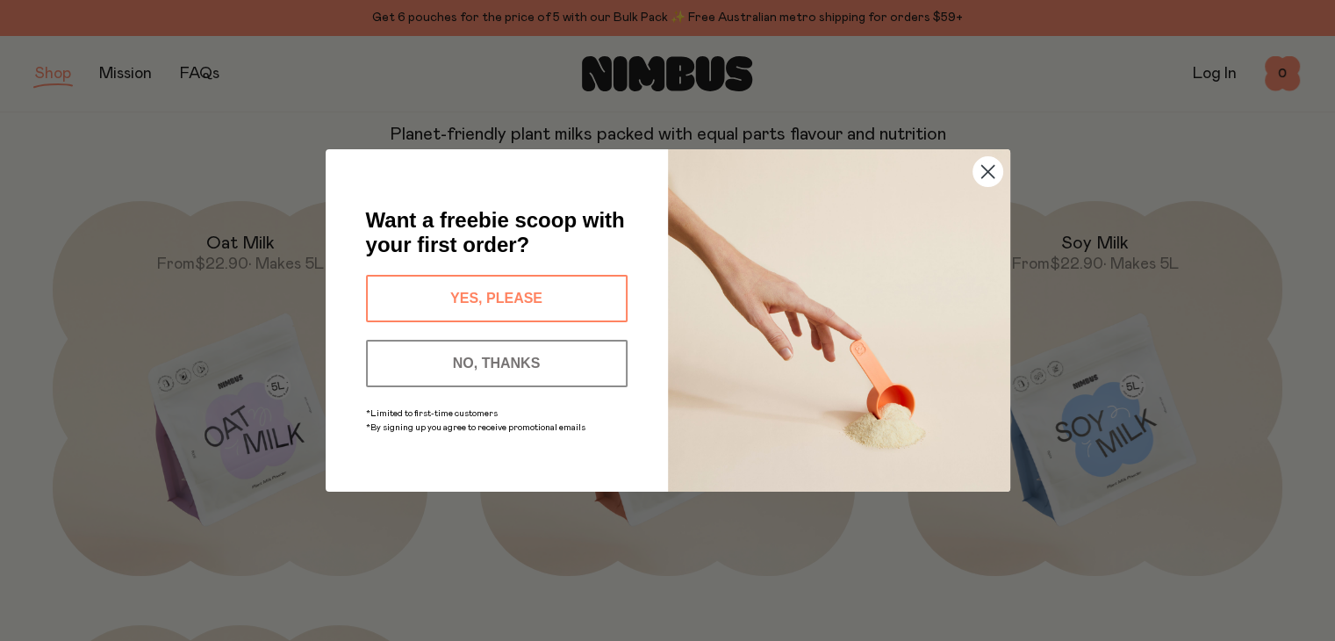
scroll to position [175, 0]
click at [535, 369] on button "NO, THANKS" at bounding box center [496, 363] width 261 height 47
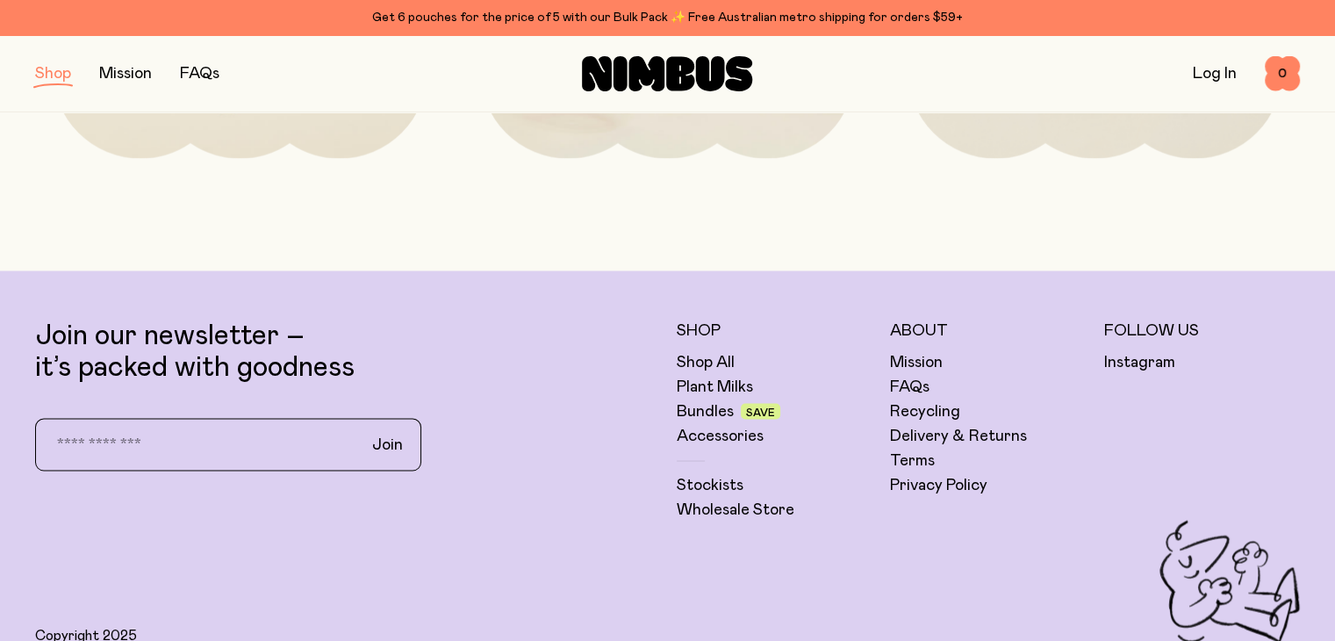
scroll to position [3159, 0]
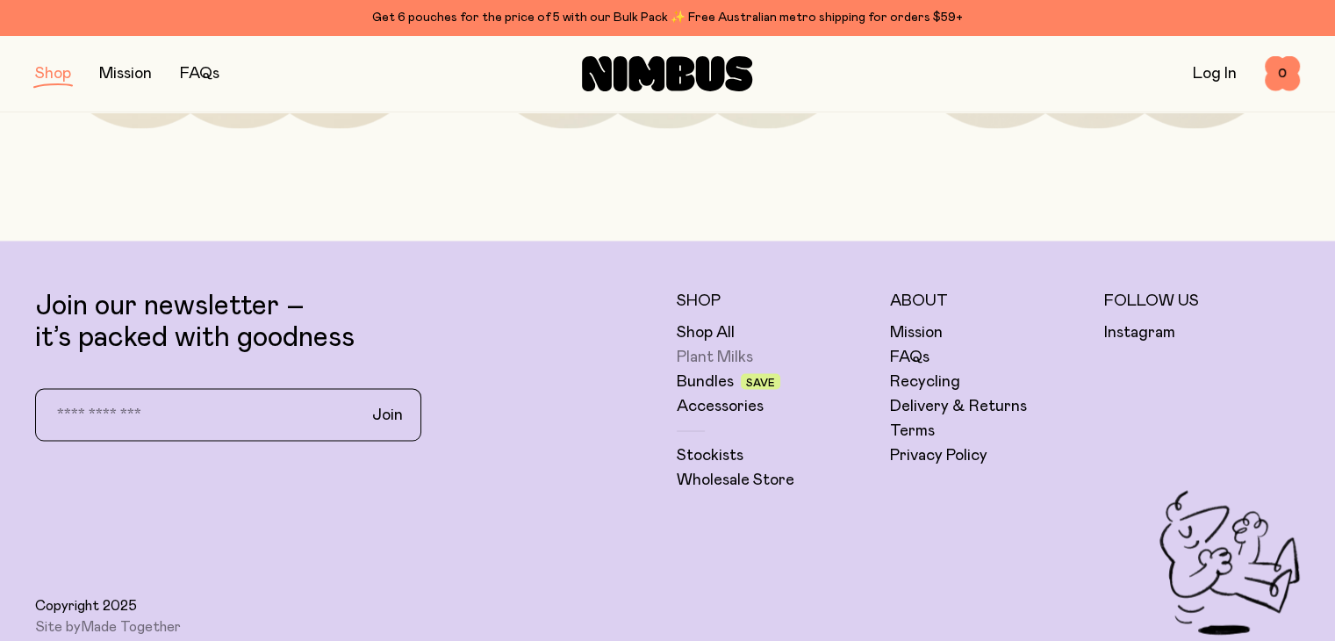
click at [699, 355] on link "Plant Milks" at bounding box center [715, 356] width 76 height 21
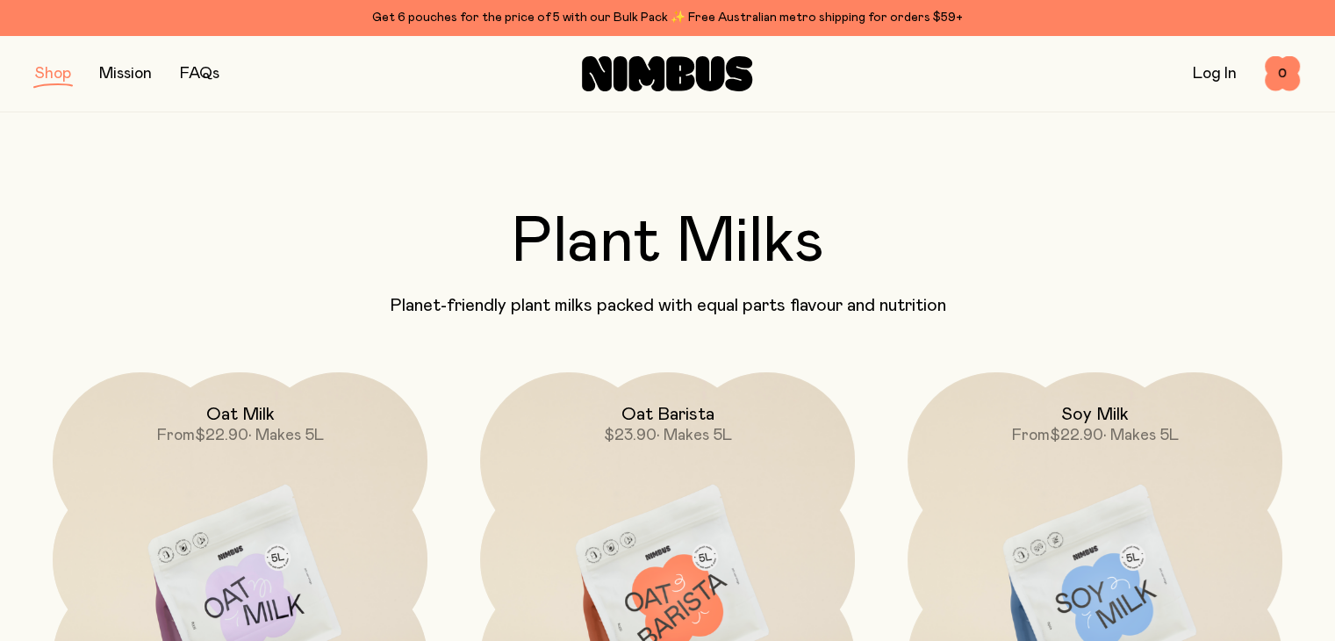
click at [1209, 75] on link "Log In" at bounding box center [1214, 74] width 44 height 16
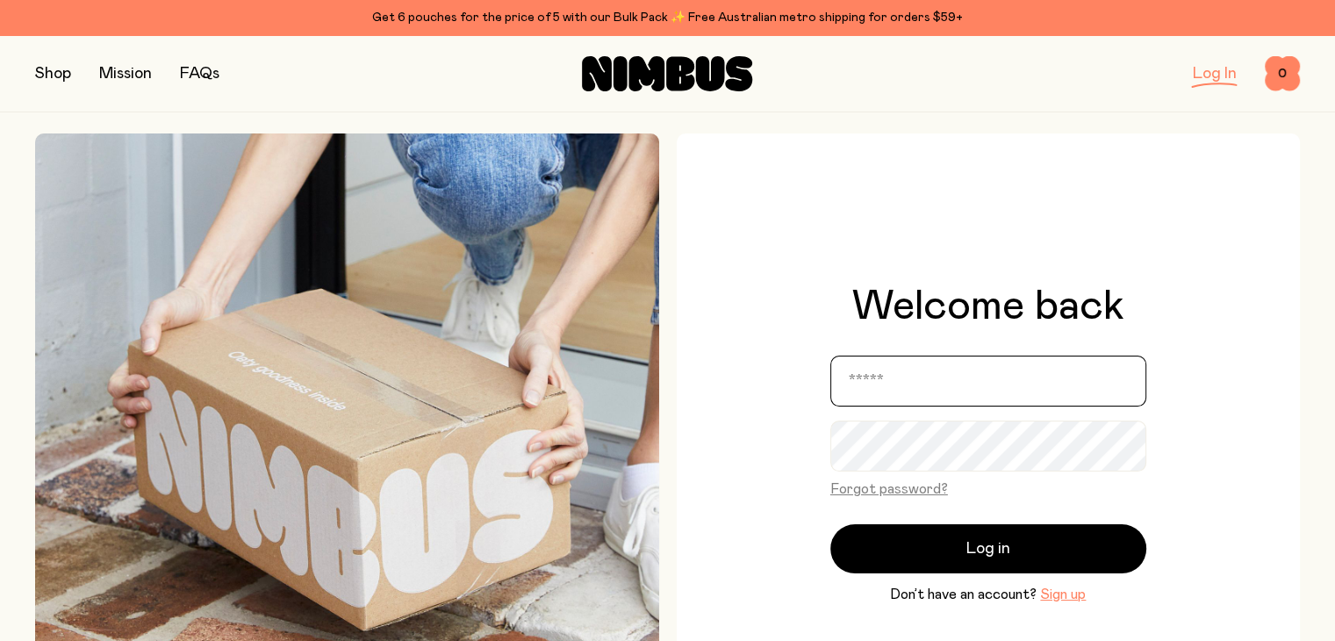
click at [903, 376] on input "email" at bounding box center [988, 380] width 316 height 51
type input "**********"
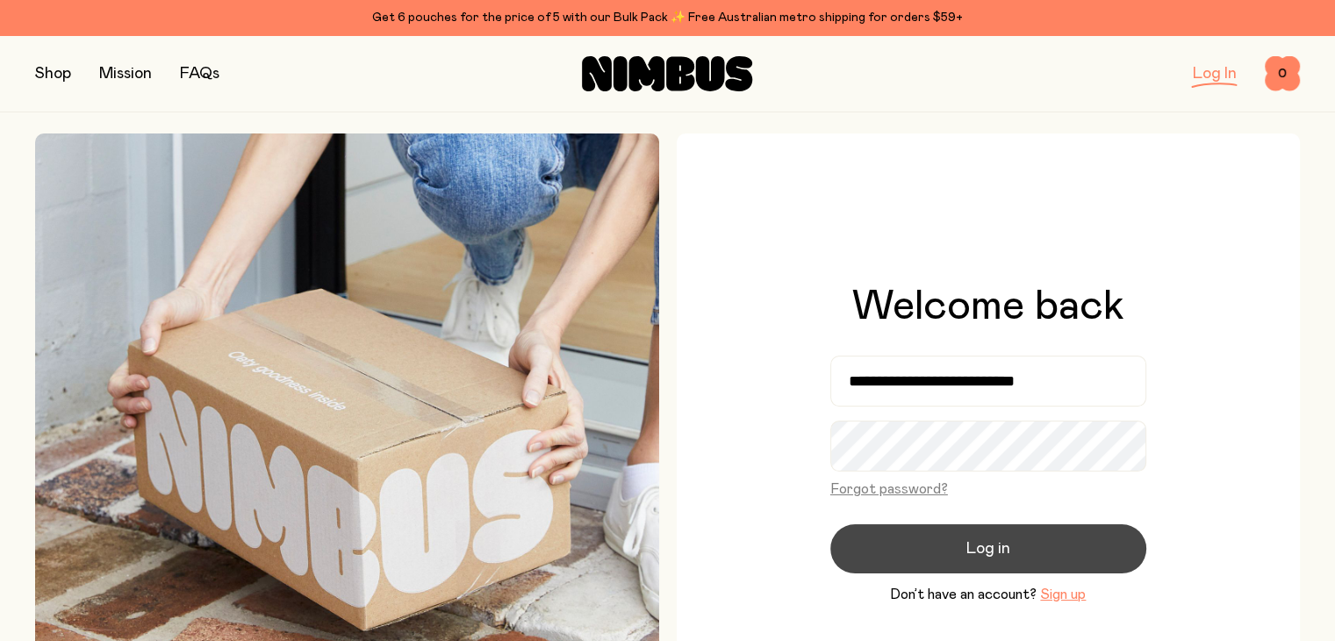
click at [957, 552] on button "Log in" at bounding box center [988, 548] width 316 height 49
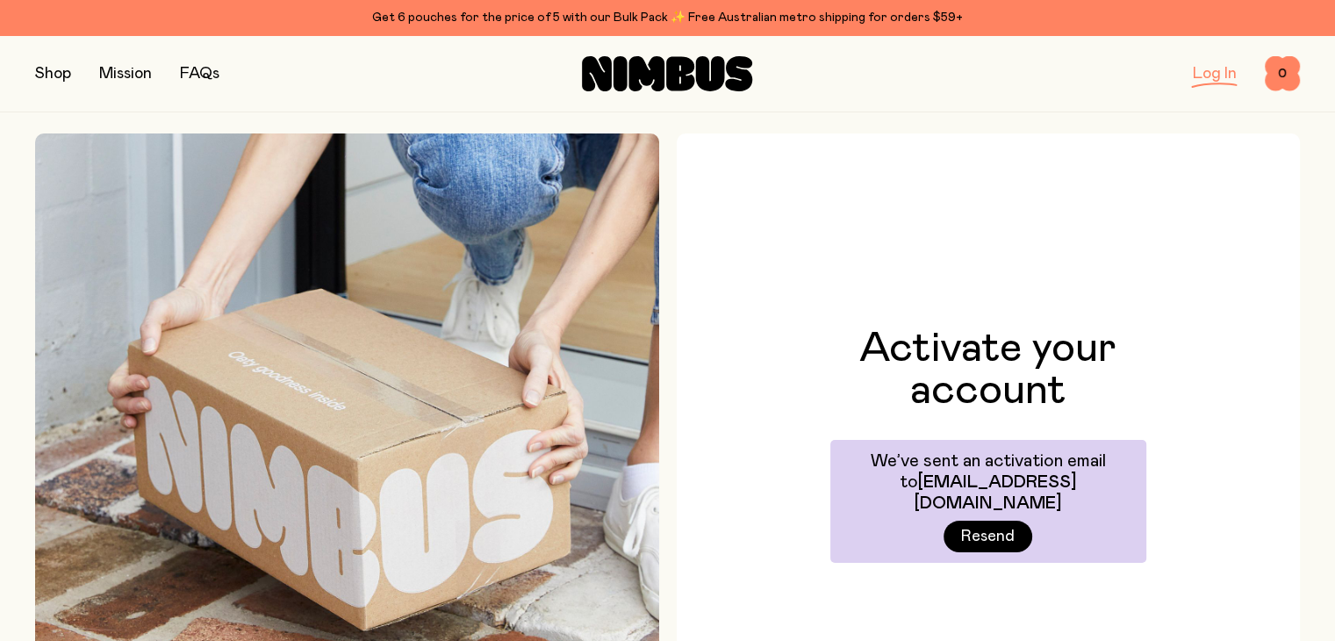
click at [1203, 75] on link "Log In" at bounding box center [1214, 74] width 44 height 16
click at [1221, 71] on link "Log In" at bounding box center [1214, 74] width 44 height 16
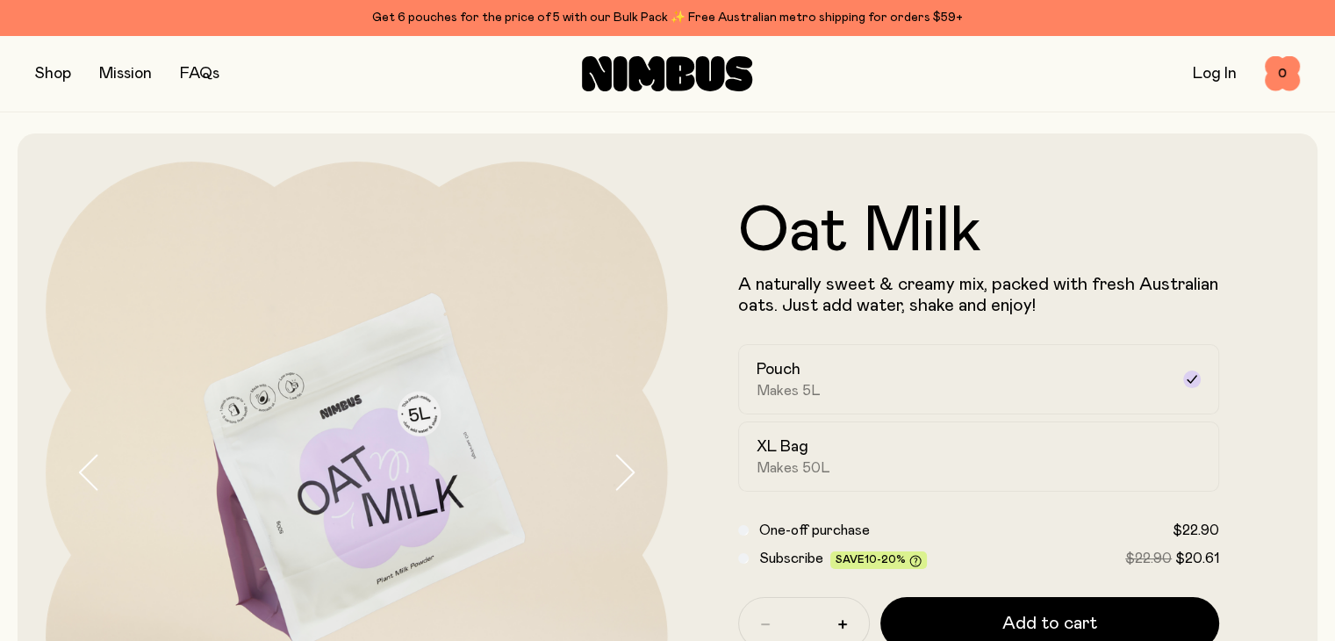
click at [53, 71] on button "button" at bounding box center [53, 73] width 36 height 25
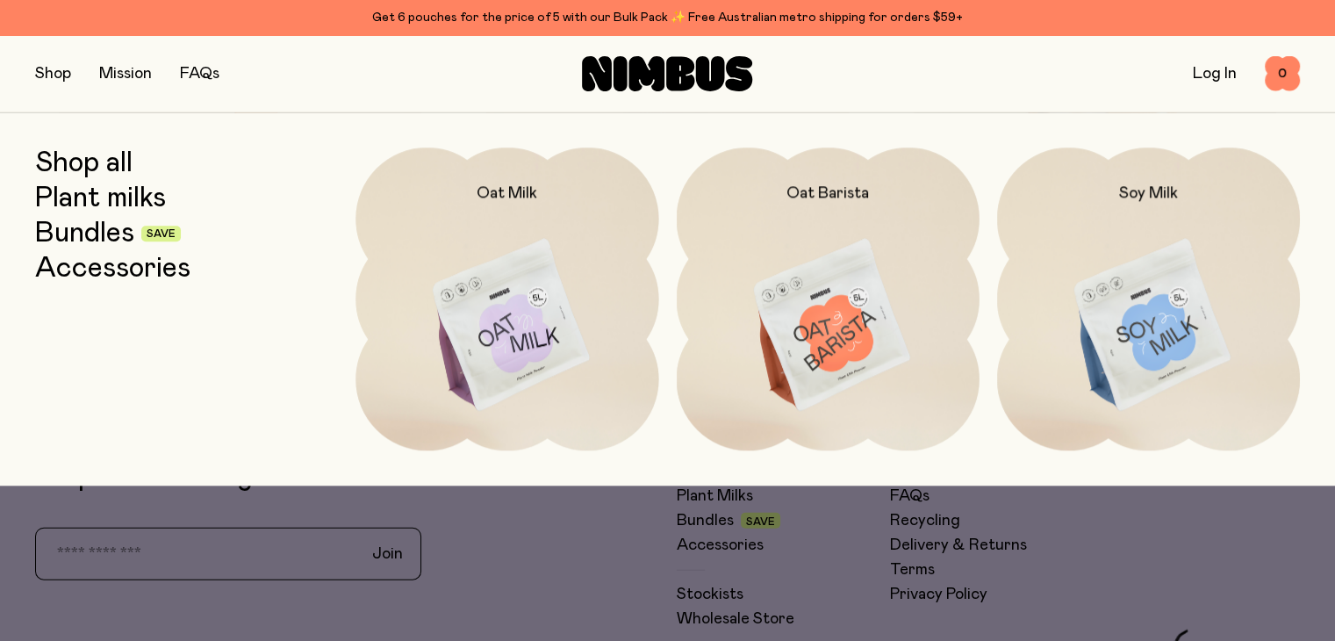
scroll to position [4300, 0]
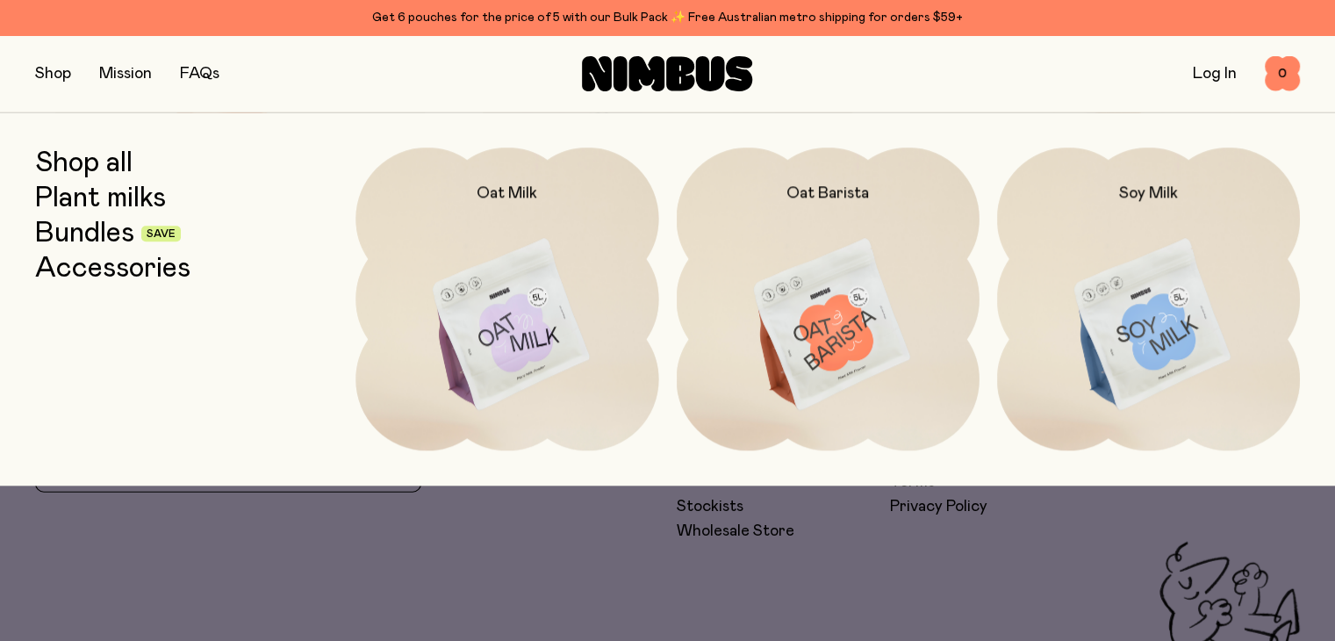
click at [688, 573] on div at bounding box center [667, 320] width 1335 height 641
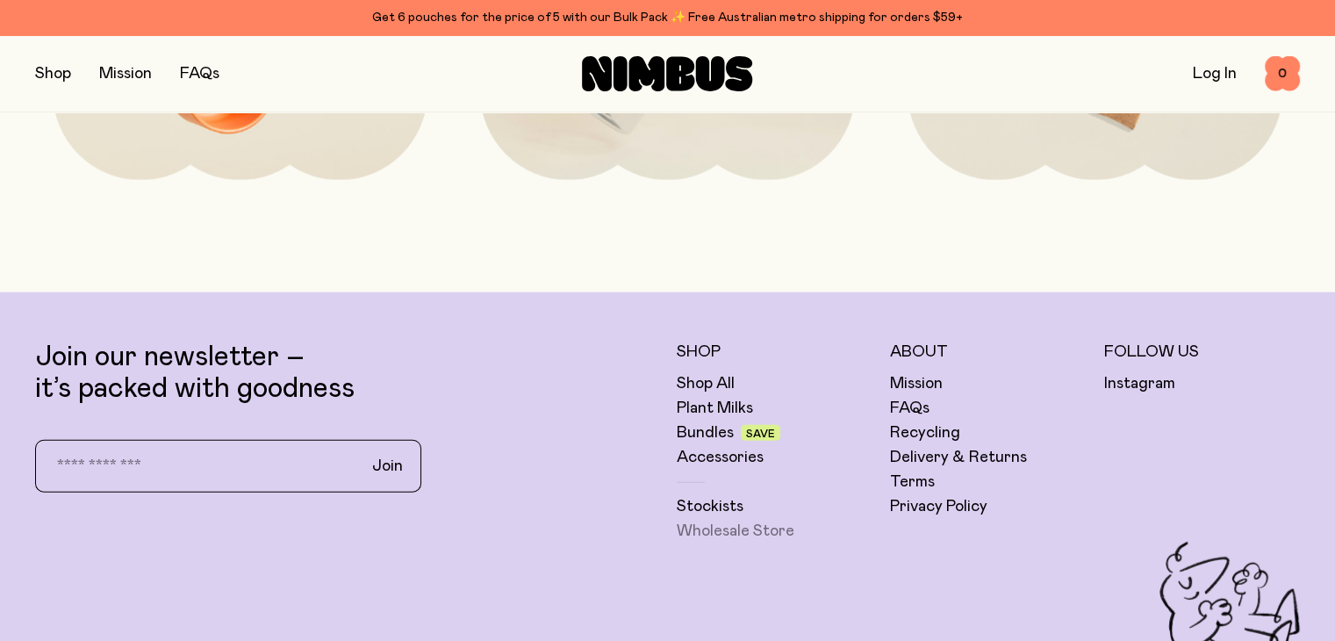
click at [690, 541] on link "Wholesale Store" at bounding box center [736, 530] width 118 height 21
